Goal: Navigation & Orientation: Find specific page/section

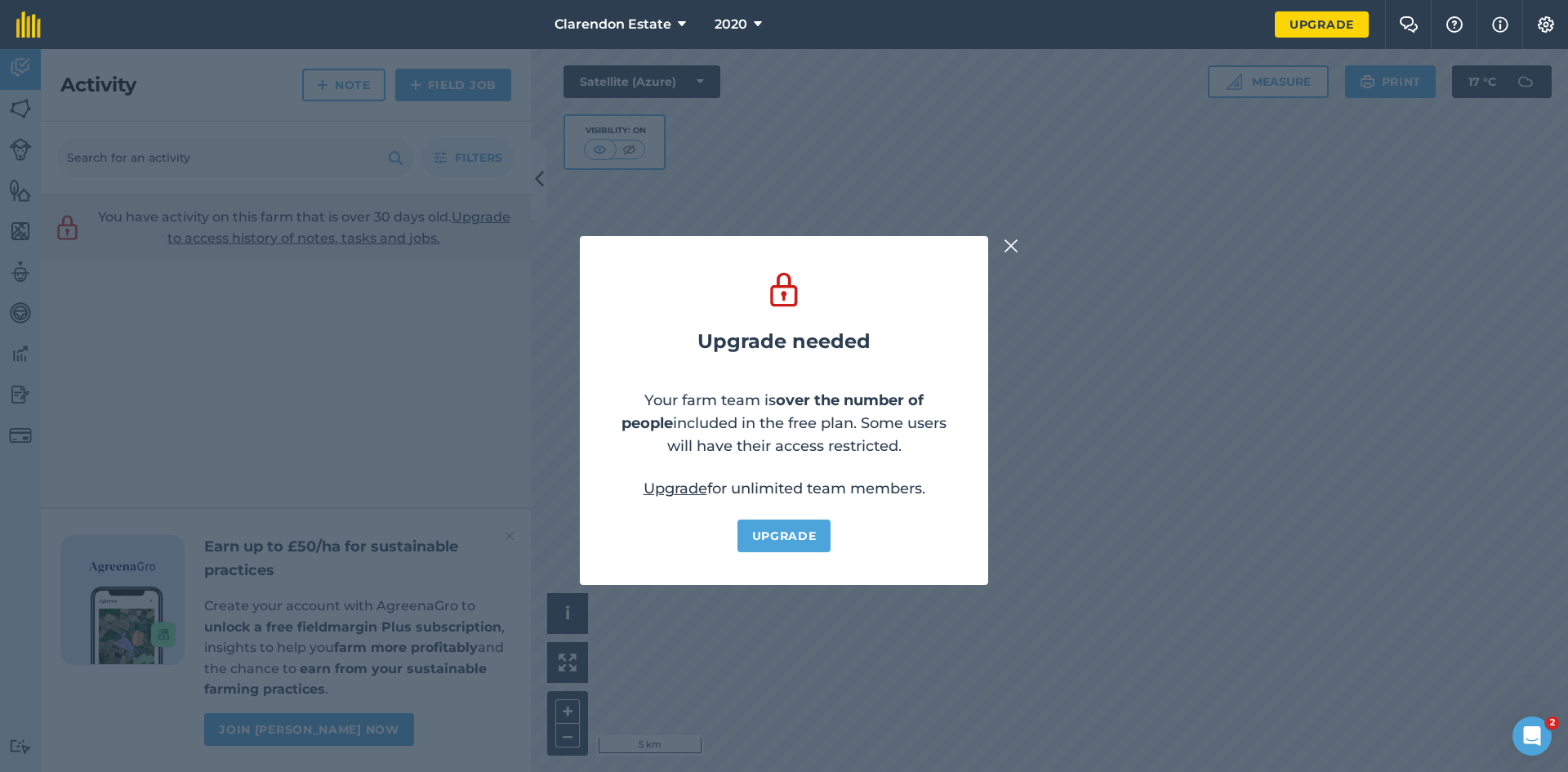
click at [1008, 240] on img at bounding box center [1011, 245] width 15 height 19
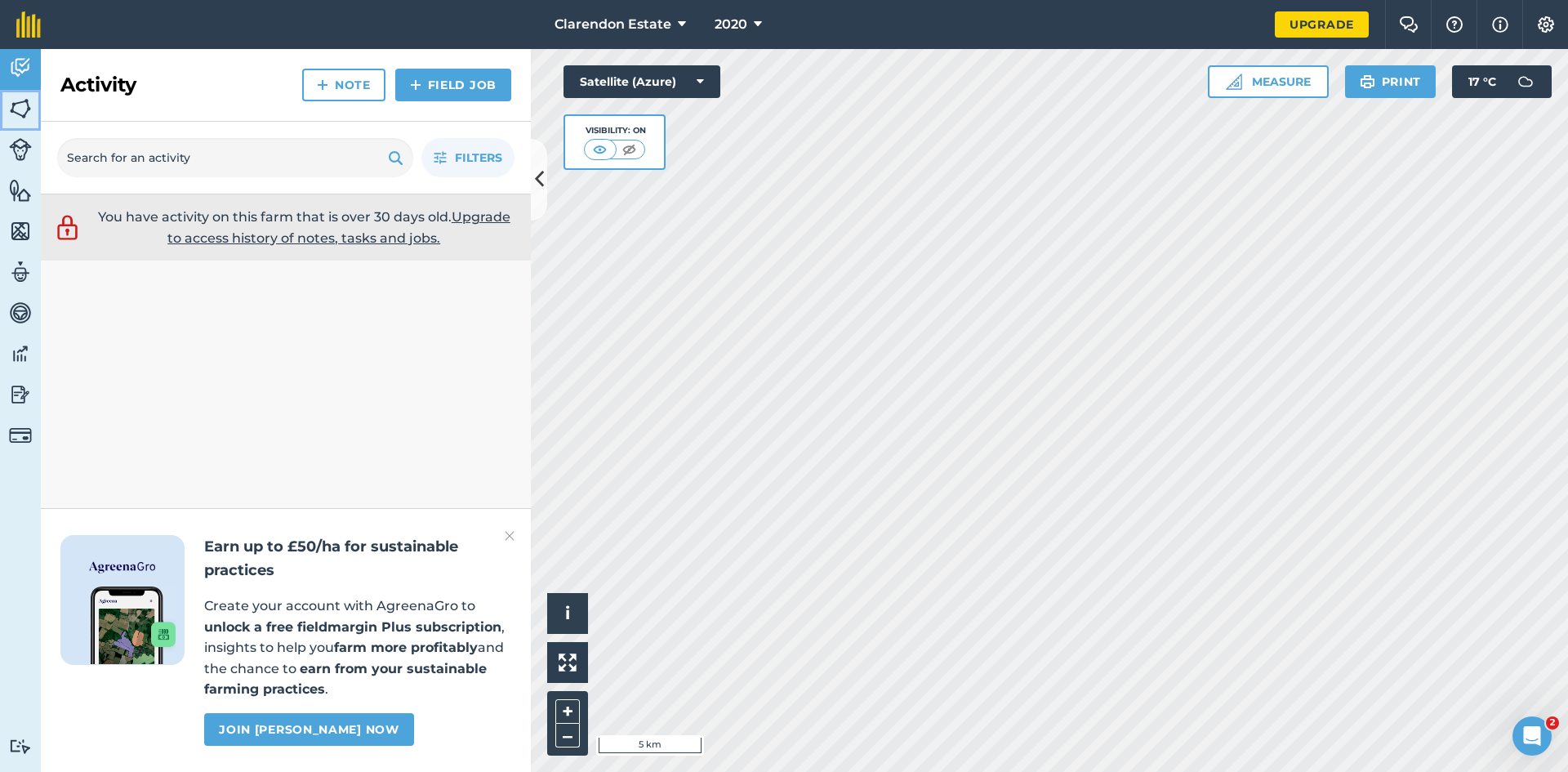
click at [24, 114] on img at bounding box center [20, 108] width 23 height 24
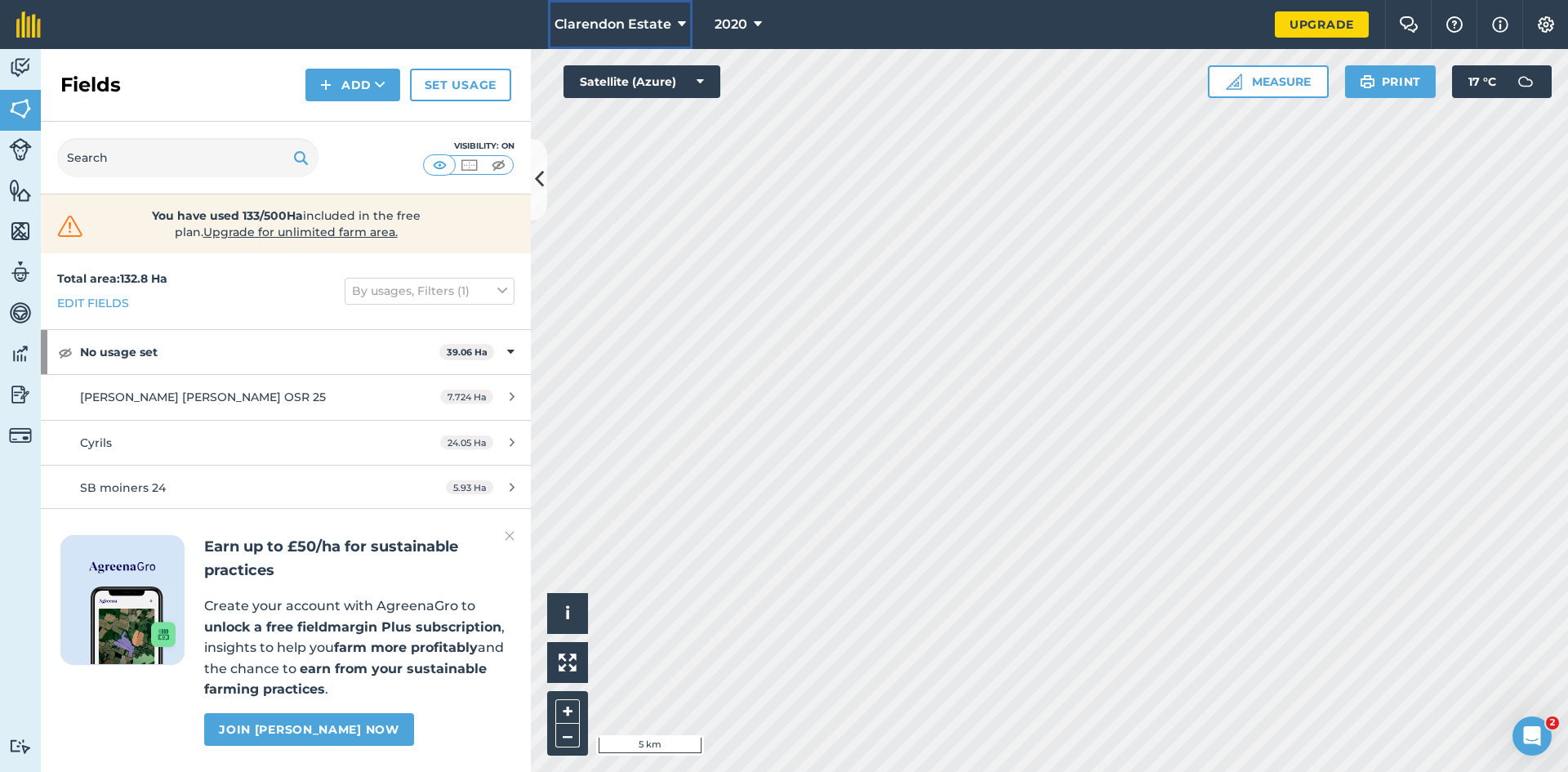
click at [670, 20] on span "Clarendon Estate" at bounding box center [613, 24] width 117 height 19
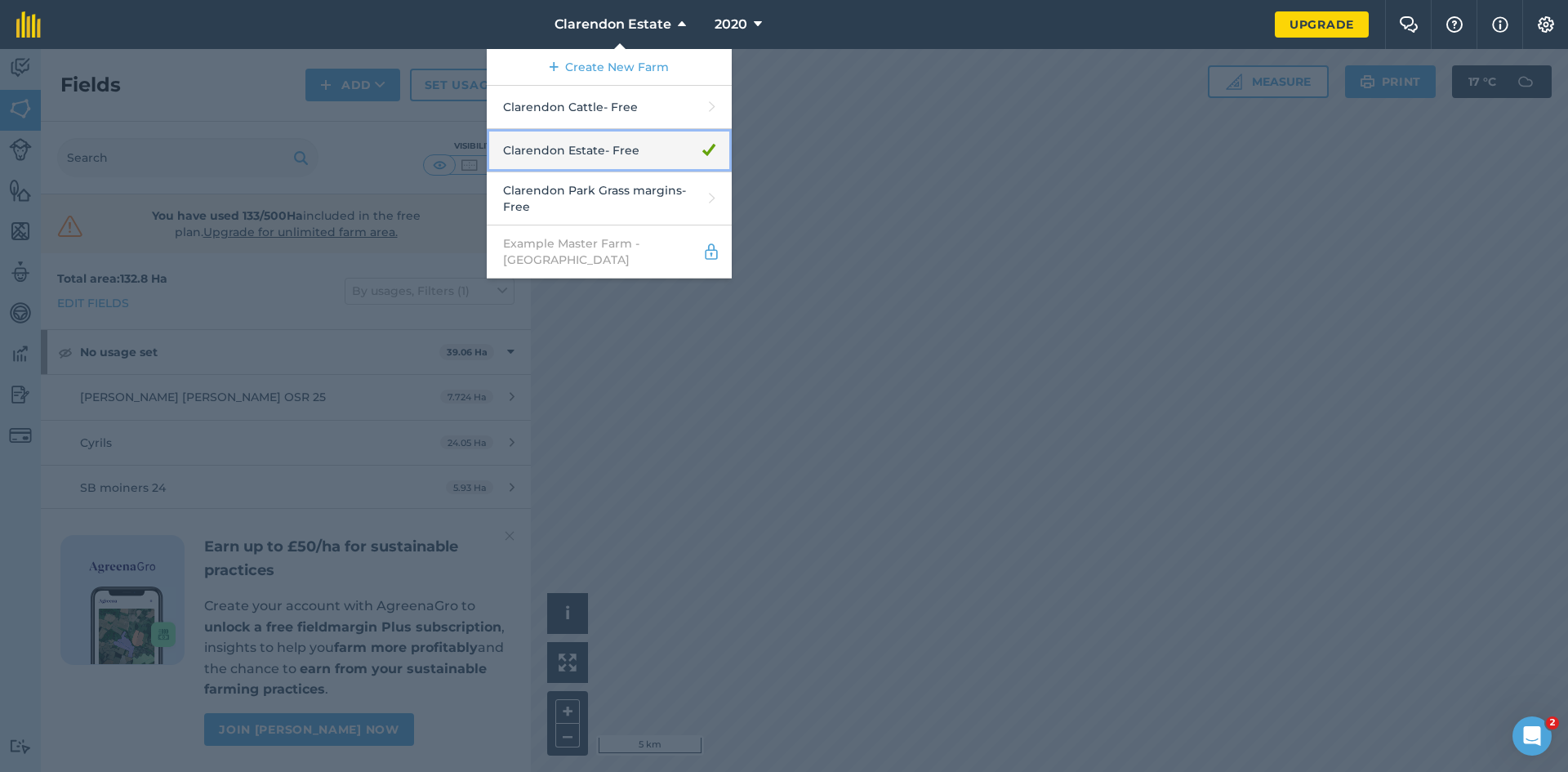
click at [645, 152] on link "Clarendon Estate - Free" at bounding box center [609, 151] width 245 height 43
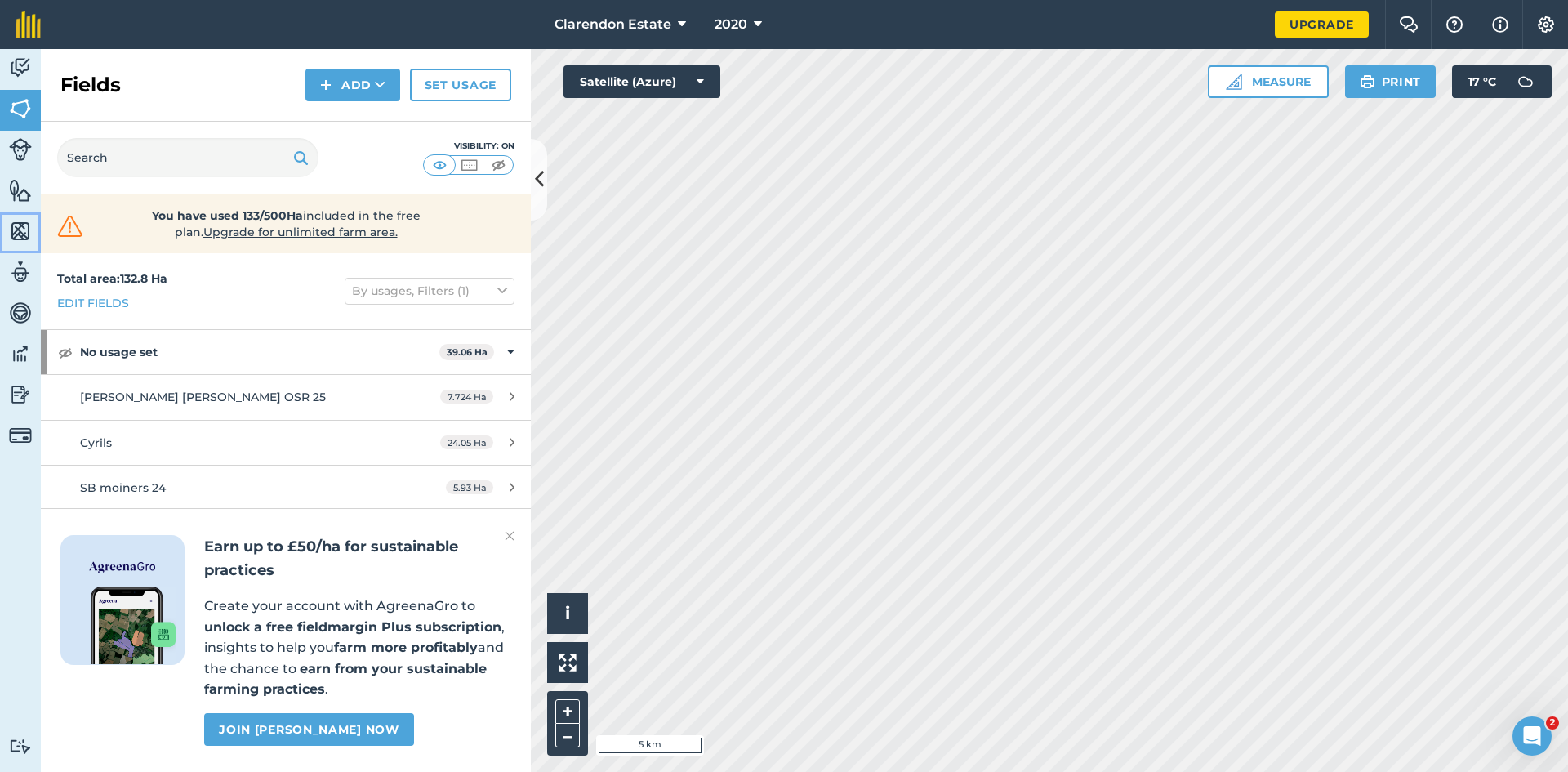
click at [18, 227] on img at bounding box center [20, 230] width 23 height 24
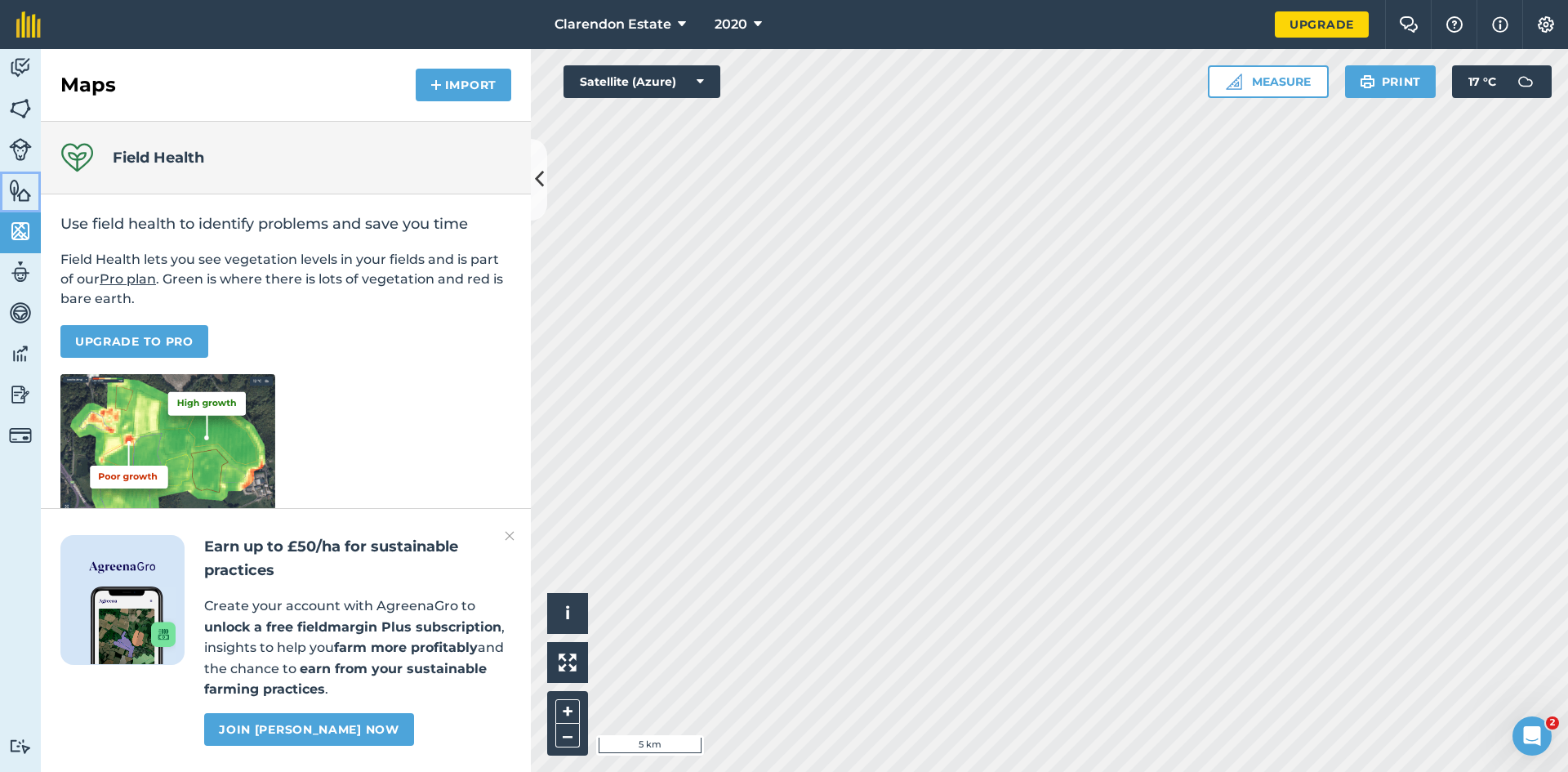
click at [19, 194] on img at bounding box center [20, 189] width 23 height 24
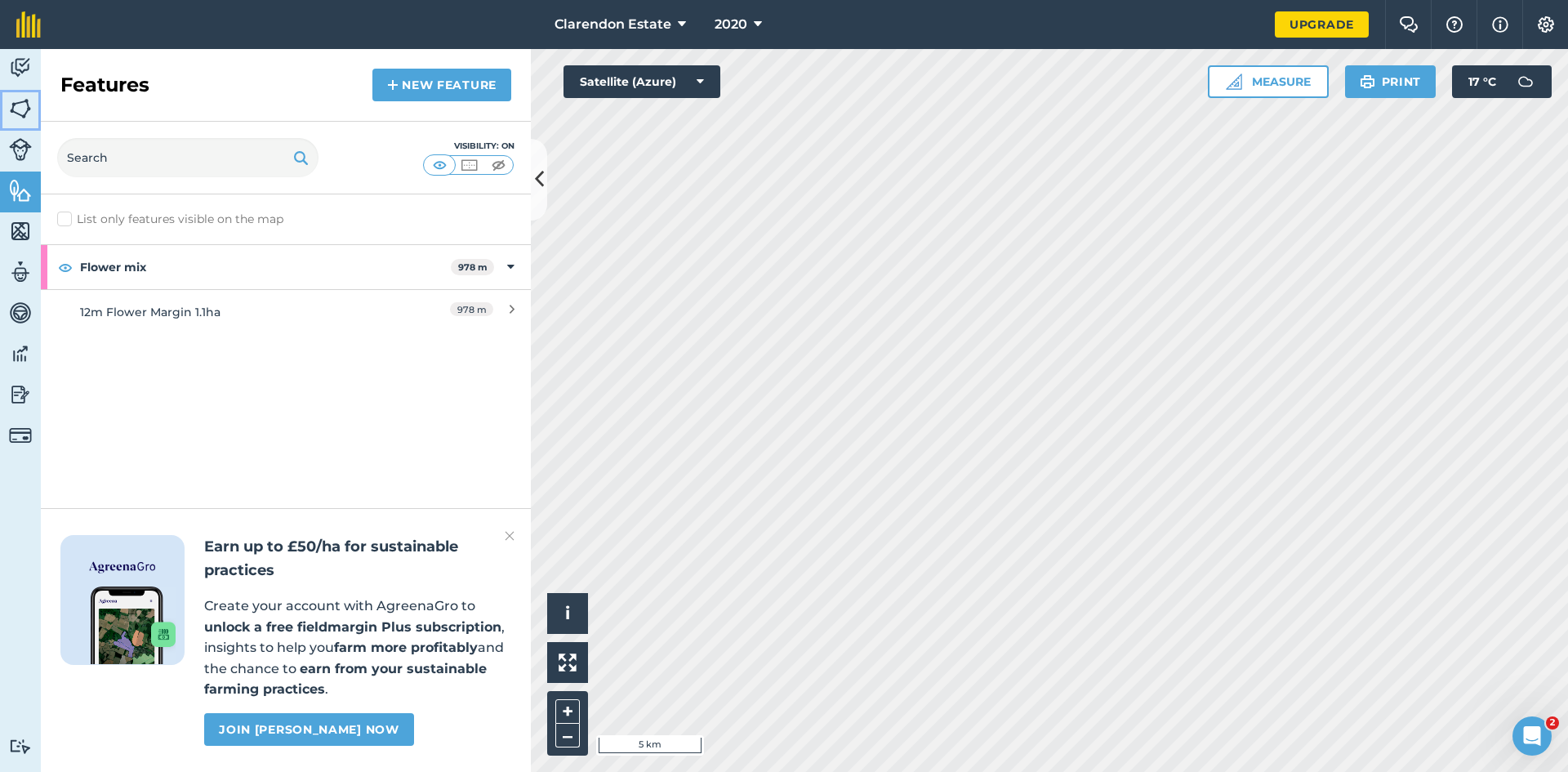
click at [25, 99] on img at bounding box center [20, 108] width 23 height 24
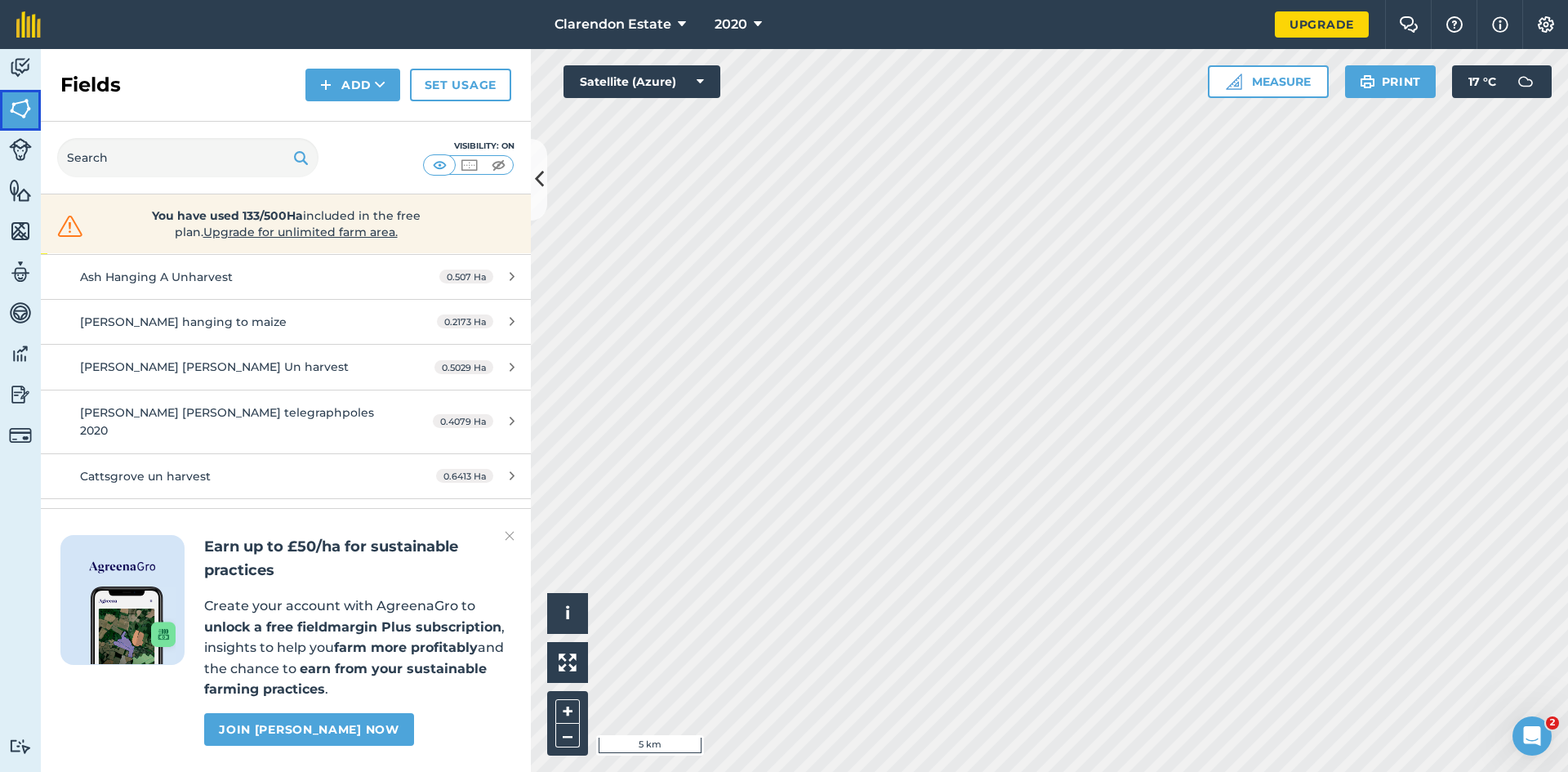
scroll to position [2742, 0]
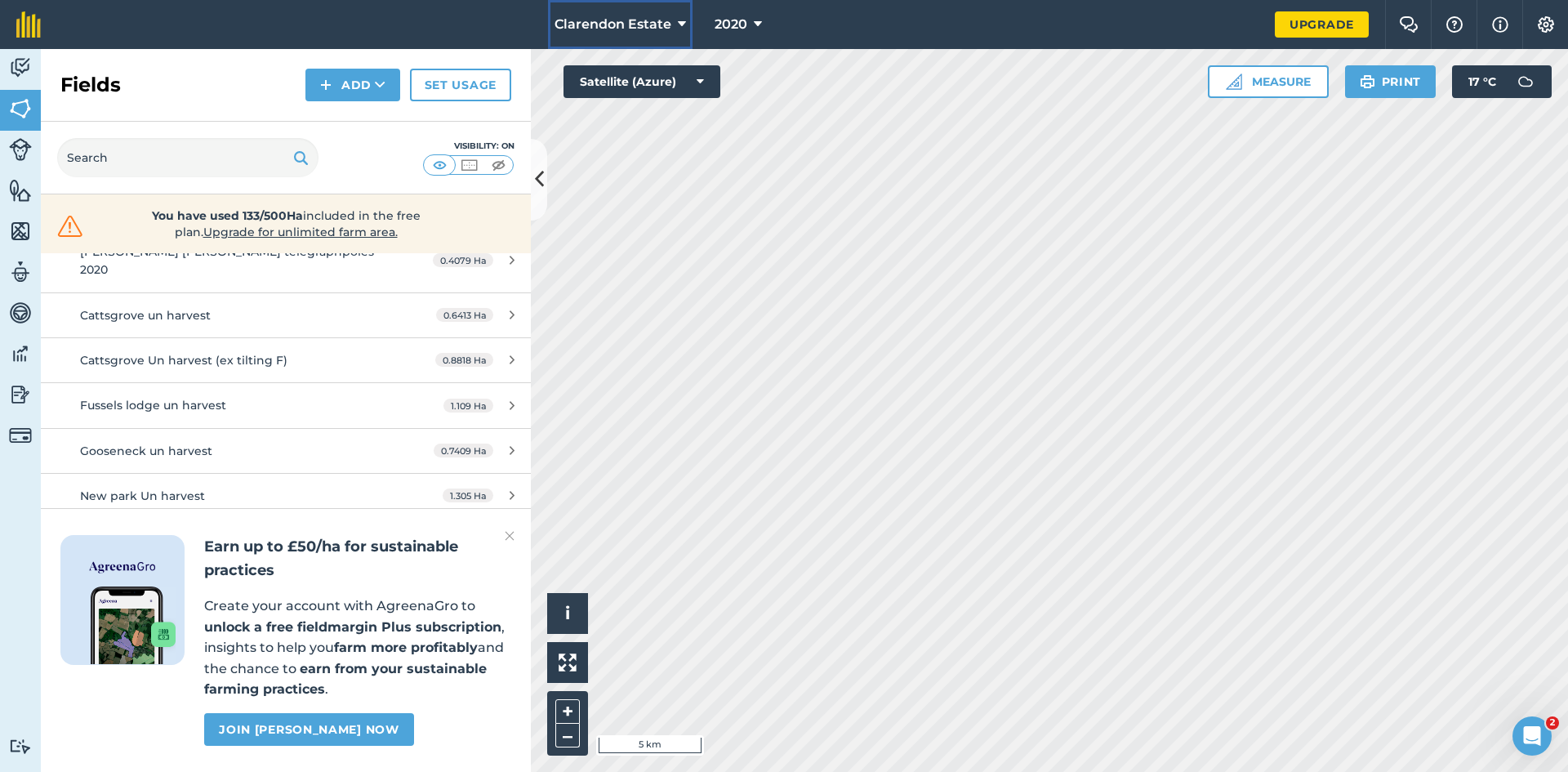
click at [667, 14] on button "Clarendon Estate" at bounding box center [620, 24] width 144 height 49
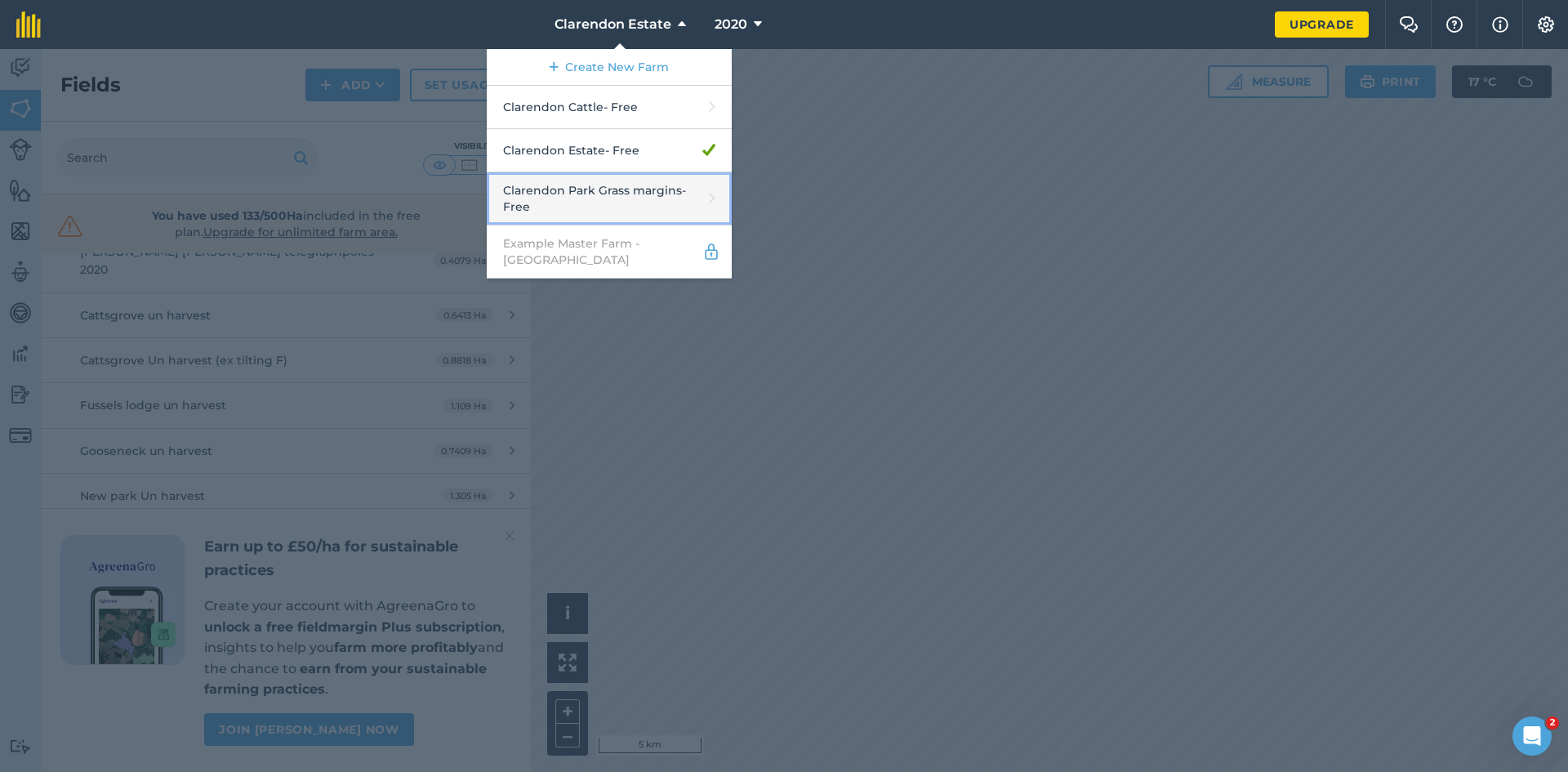
click at [589, 184] on link "Clarendon Park Grass margins - Free" at bounding box center [609, 199] width 245 height 53
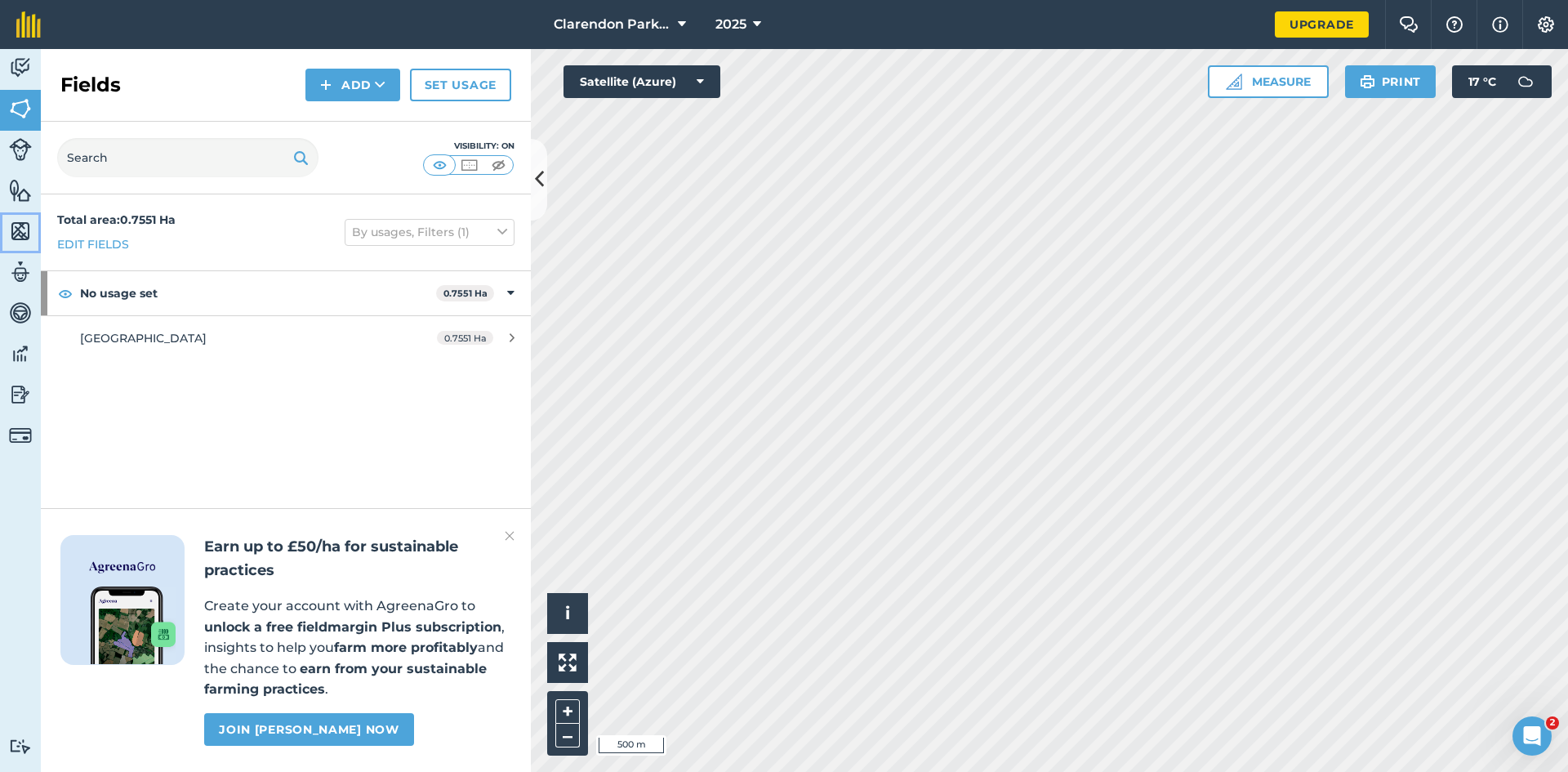
click at [21, 226] on img at bounding box center [20, 230] width 23 height 24
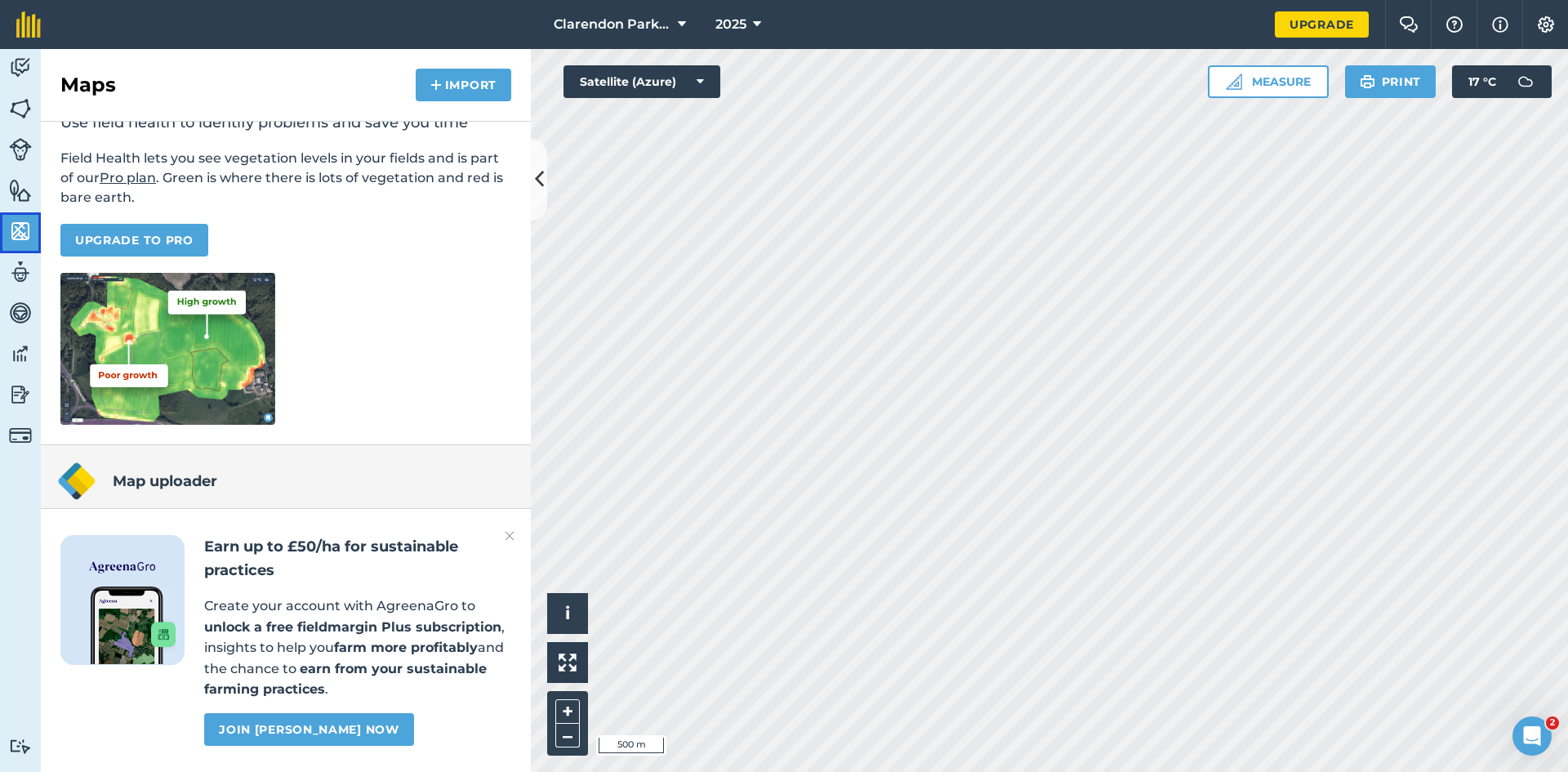
scroll to position [105, 0]
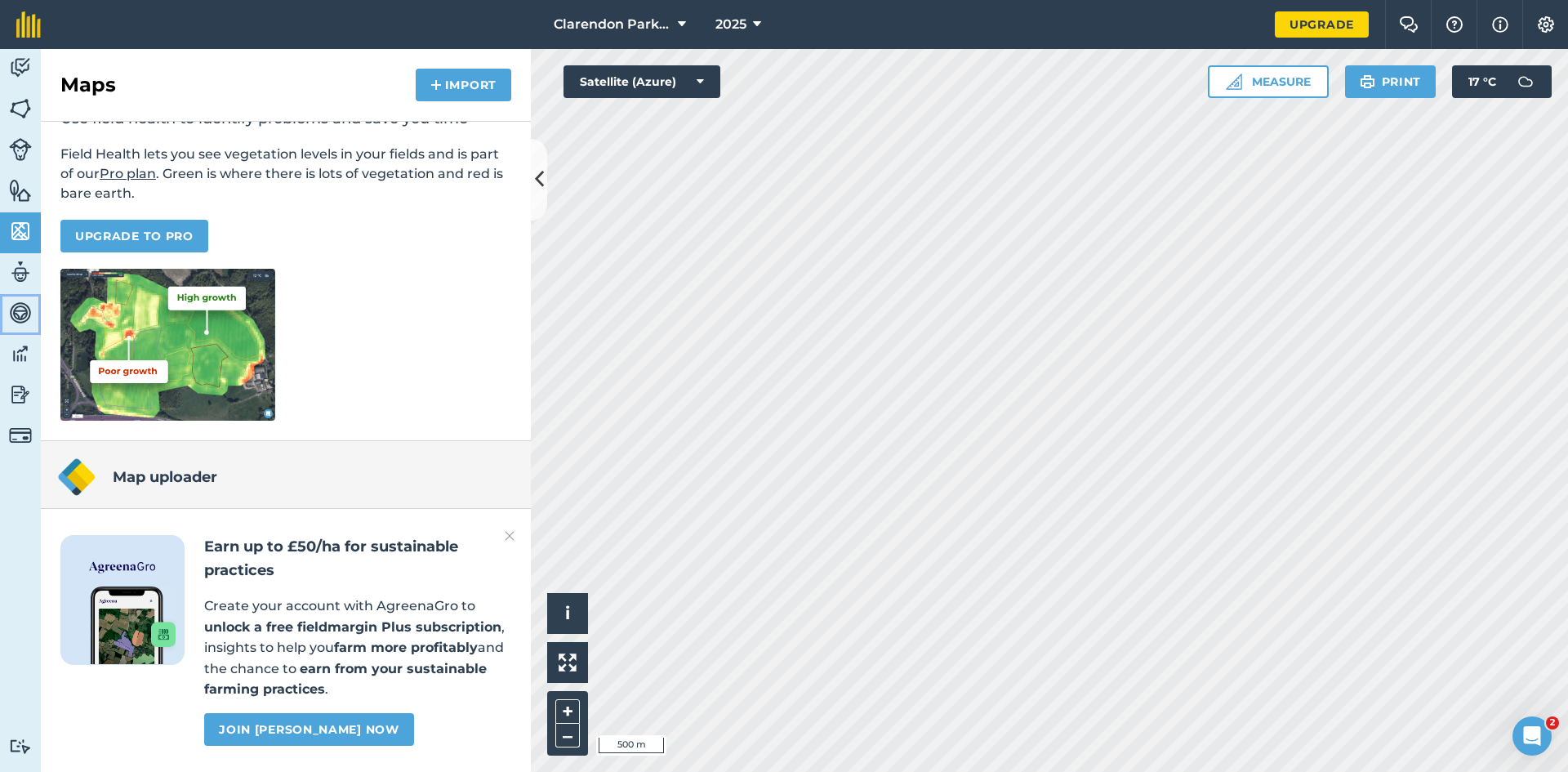
click at [19, 315] on img at bounding box center [20, 312] width 23 height 24
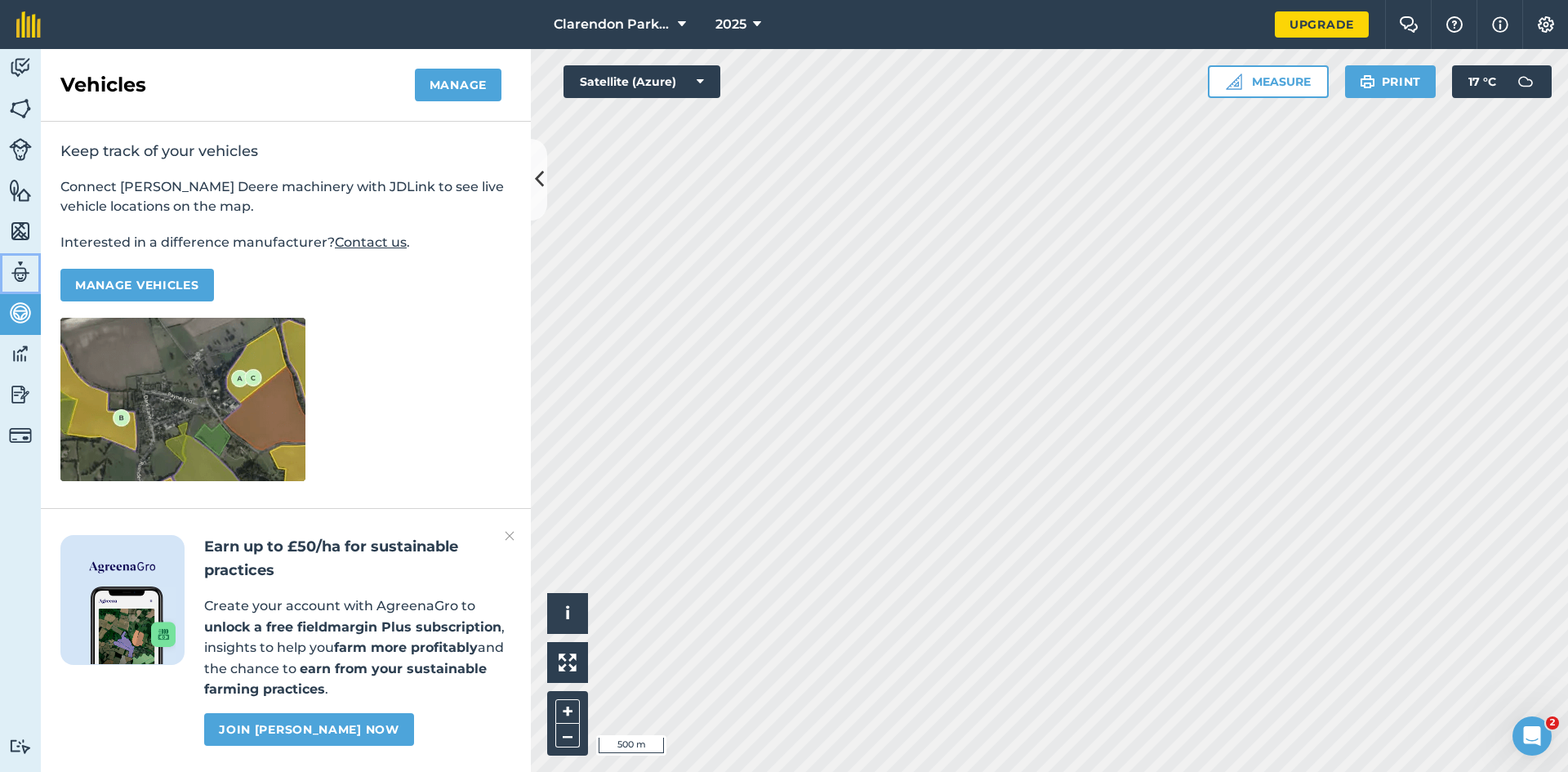
click at [20, 277] on img at bounding box center [20, 271] width 23 height 24
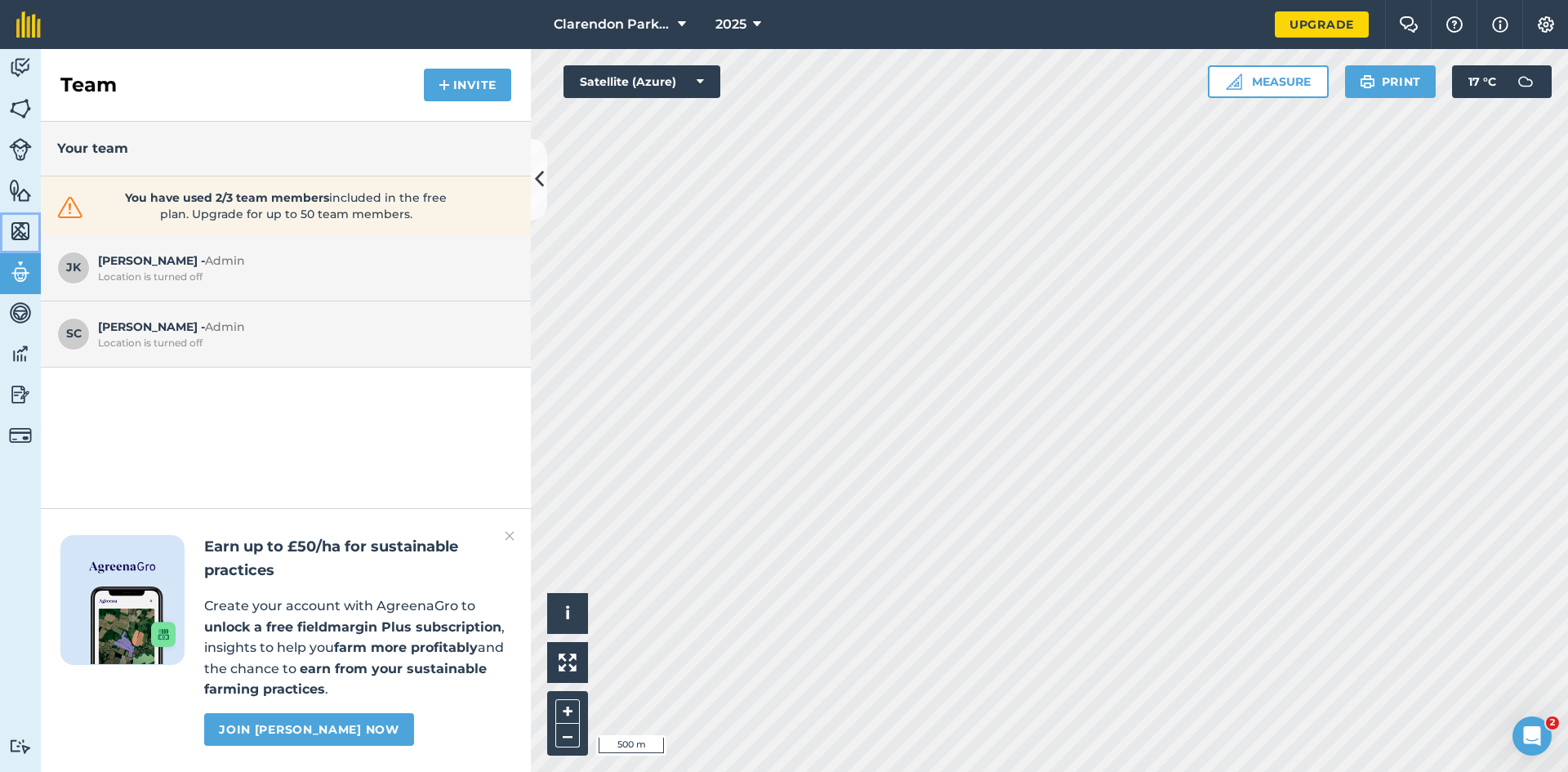
click at [19, 225] on img at bounding box center [20, 230] width 23 height 24
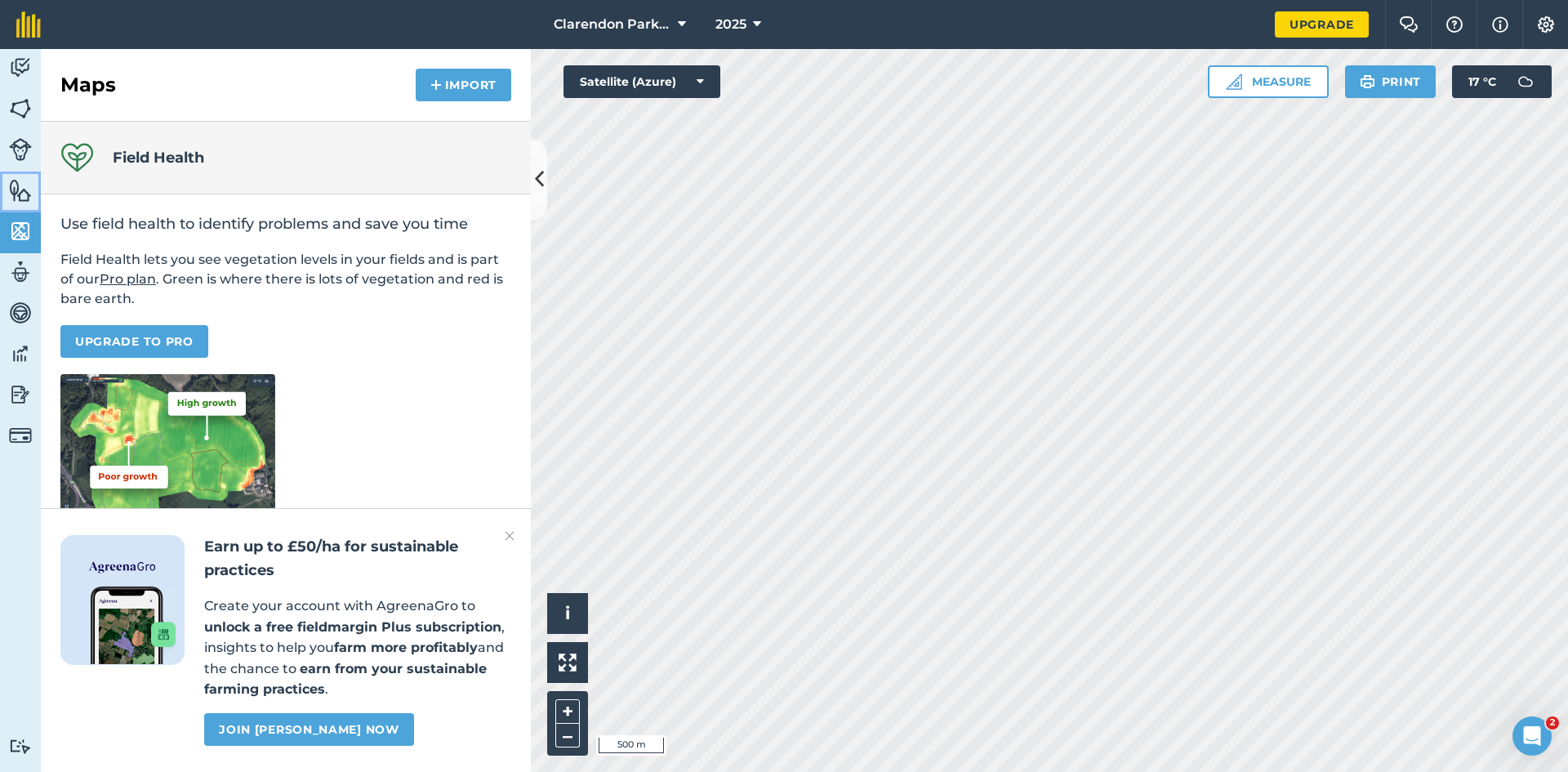
click at [16, 188] on img at bounding box center [20, 189] width 23 height 24
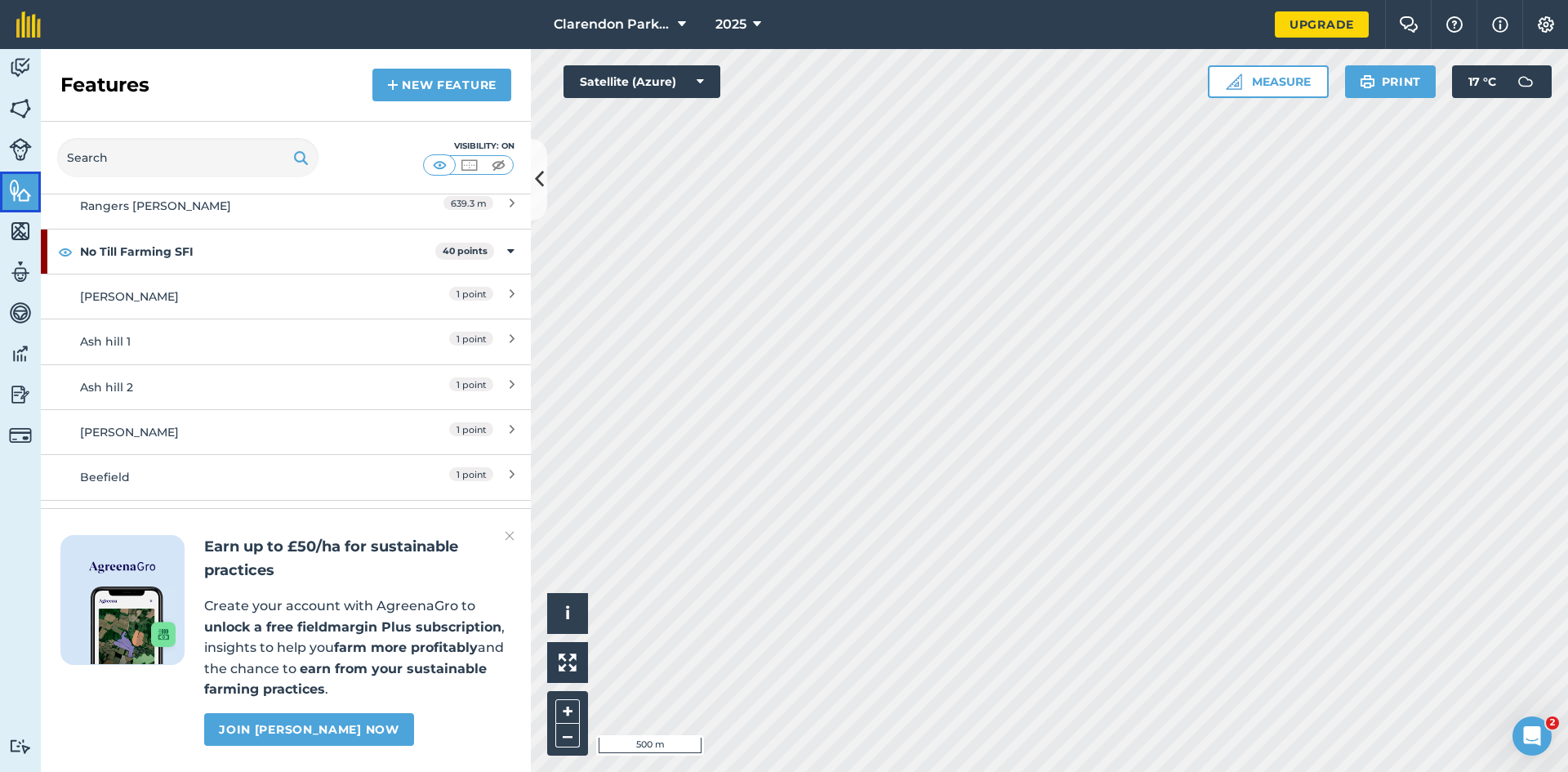
scroll to position [3266, 0]
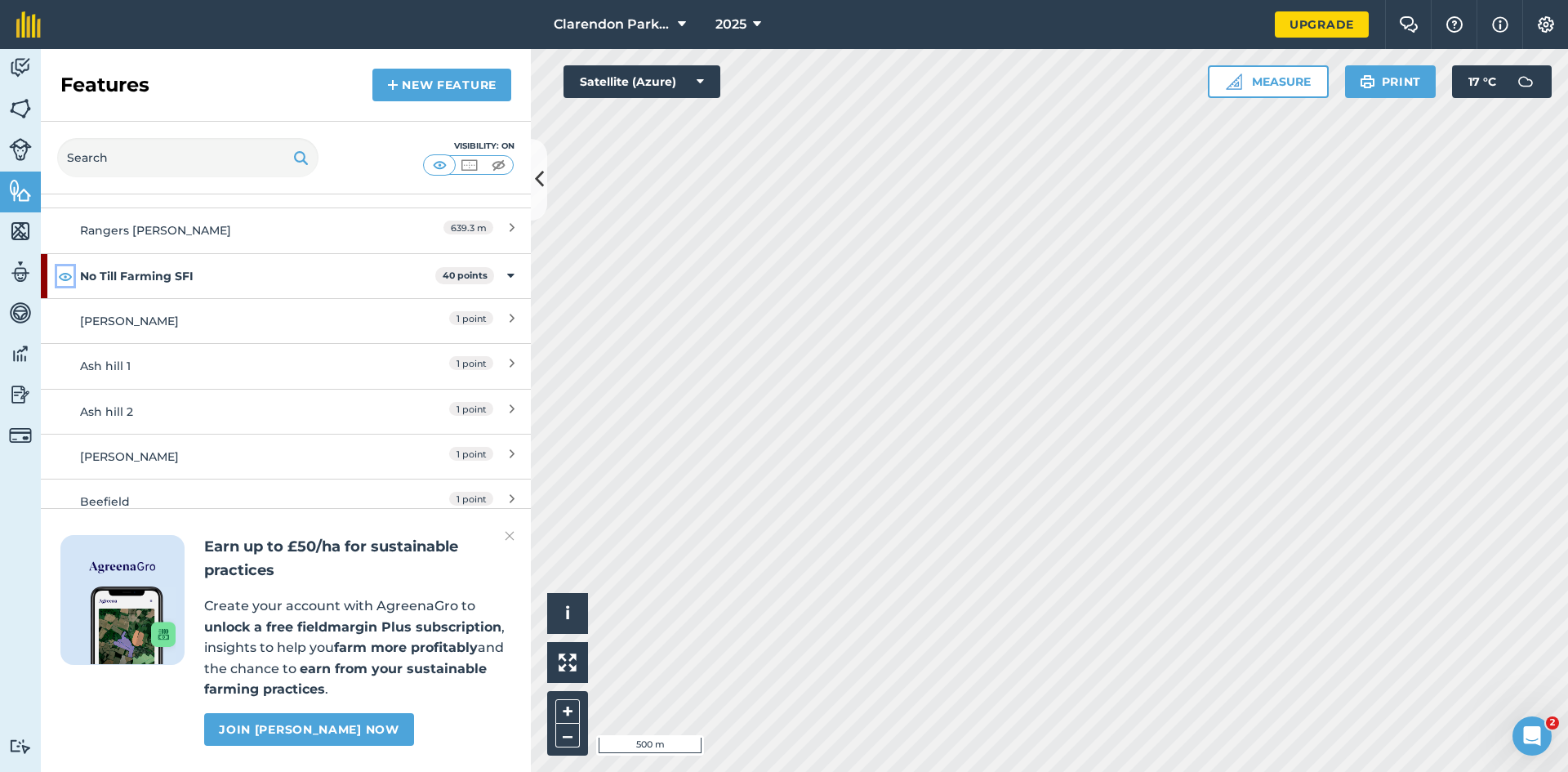
click at [66, 271] on img at bounding box center [65, 275] width 15 height 19
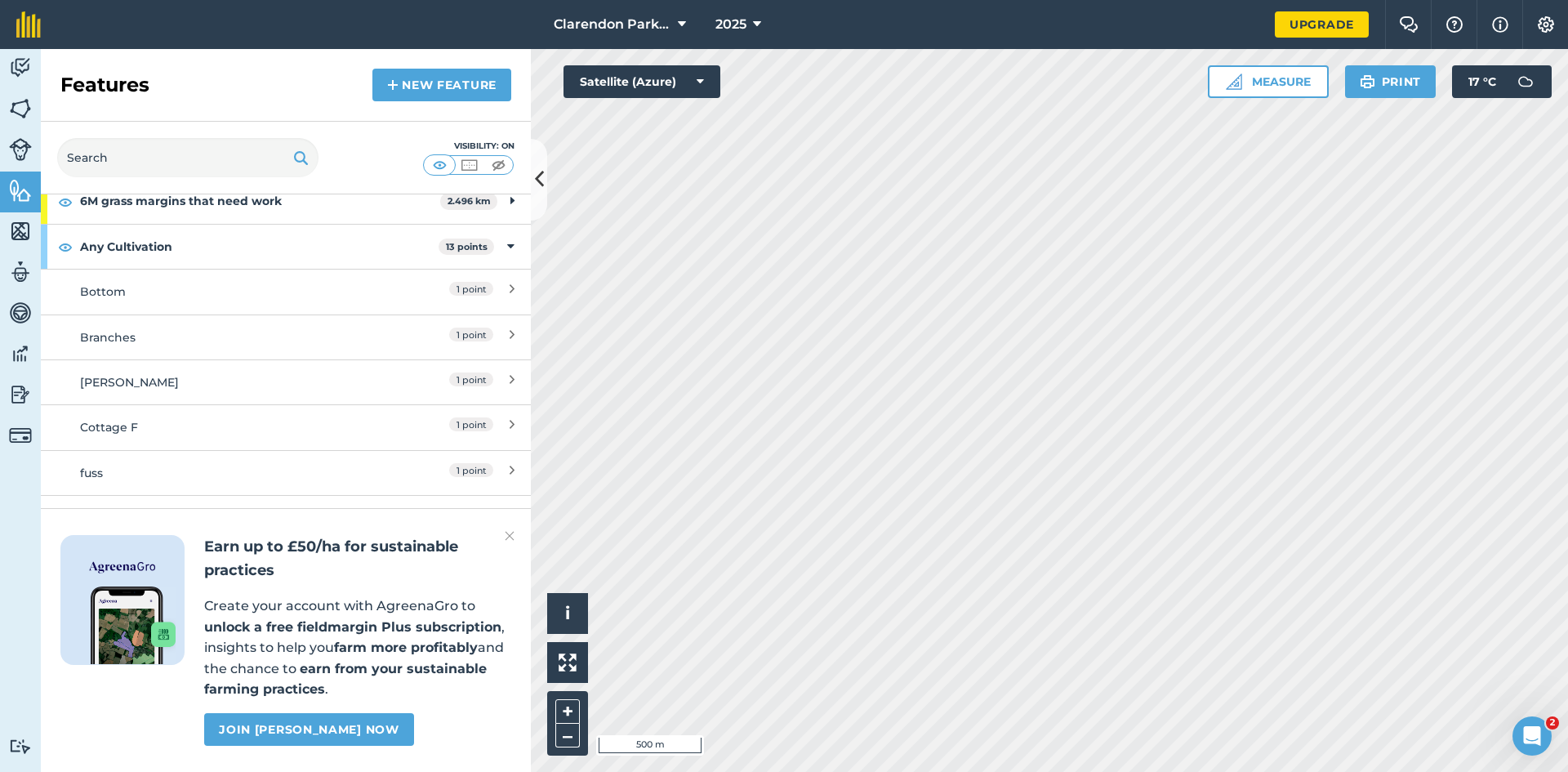
scroll to position [0, 0]
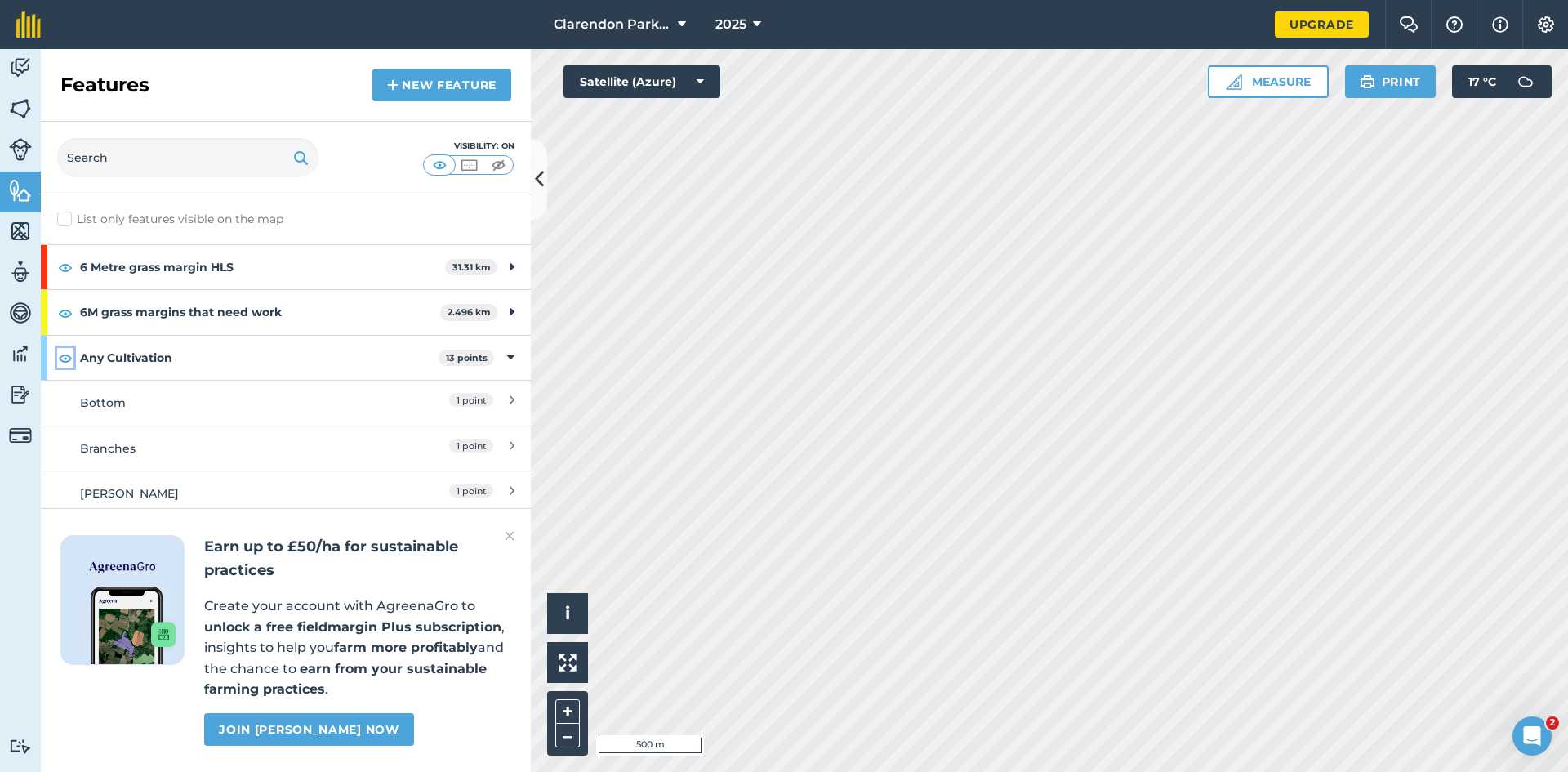
click at [68, 356] on img at bounding box center [65, 357] width 15 height 19
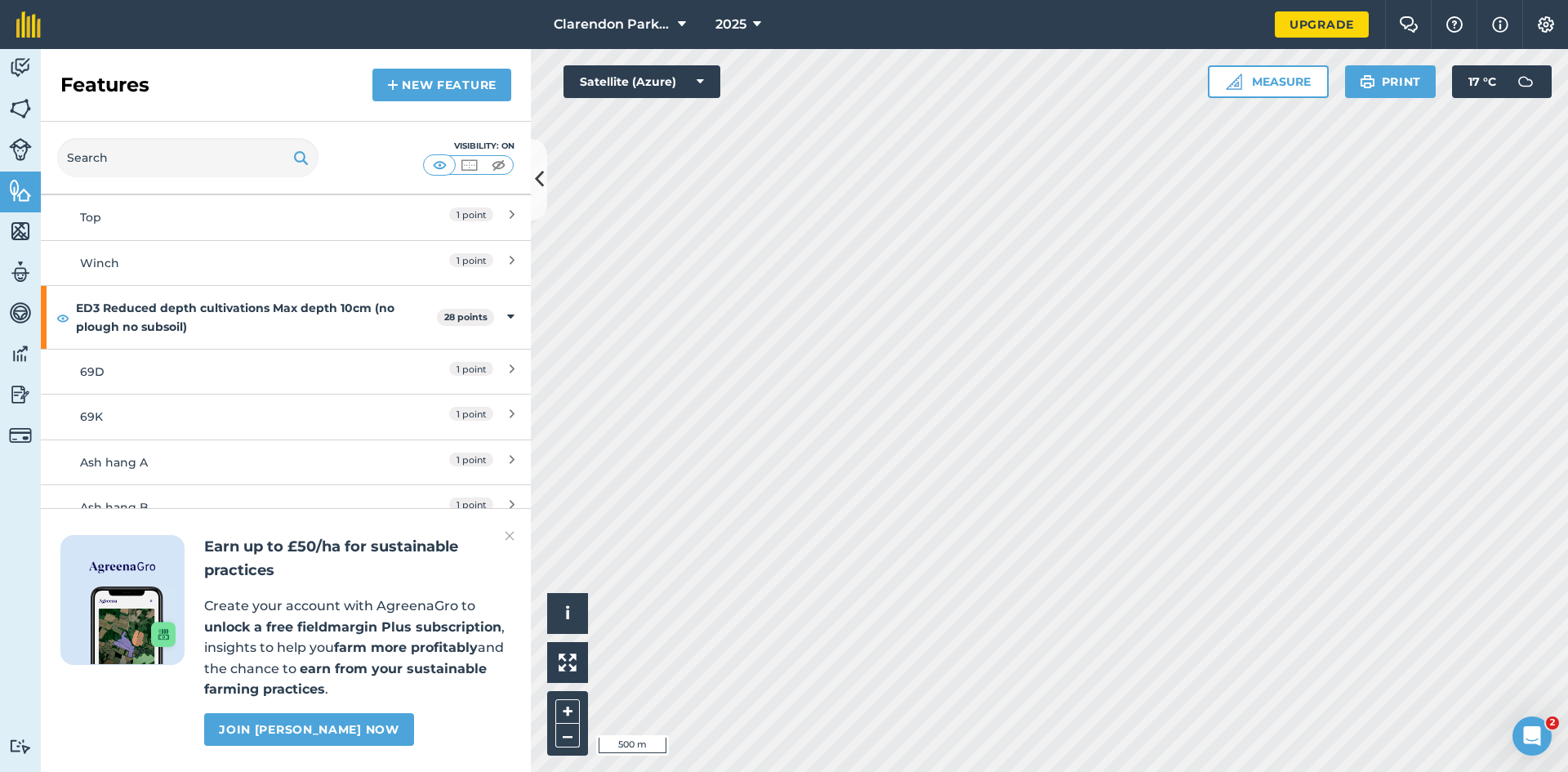
scroll to position [653, 0]
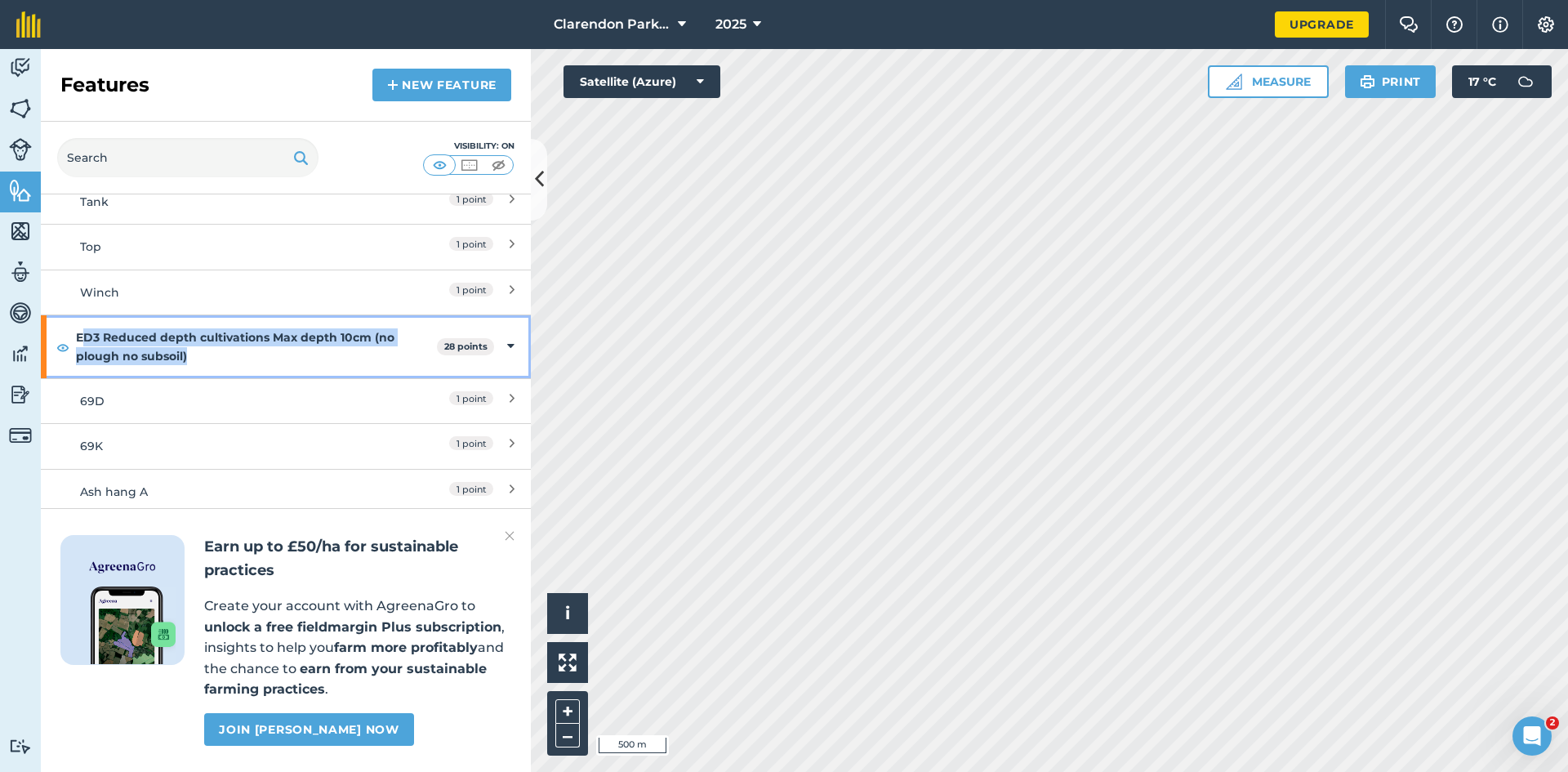
drag, startPoint x: 80, startPoint y: 335, endPoint x: 205, endPoint y: 346, distance: 125.5
click at [210, 358] on strong "ED3 Reduced depth cultivations Max depth 10cm (no plough no subsoil)" at bounding box center [256, 346] width 361 height 63
copy strong "D3 Reduced depth cultivations Max depth 10cm (no plough no subsoil)"
